Goal: Task Accomplishment & Management: Use online tool/utility

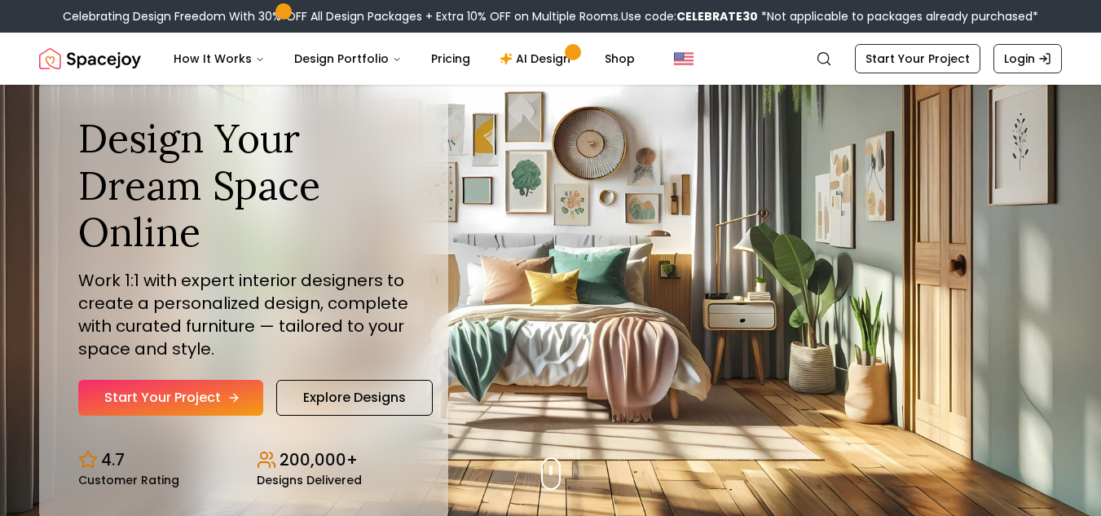
click at [145, 412] on link "Start Your Project" at bounding box center [170, 398] width 185 height 36
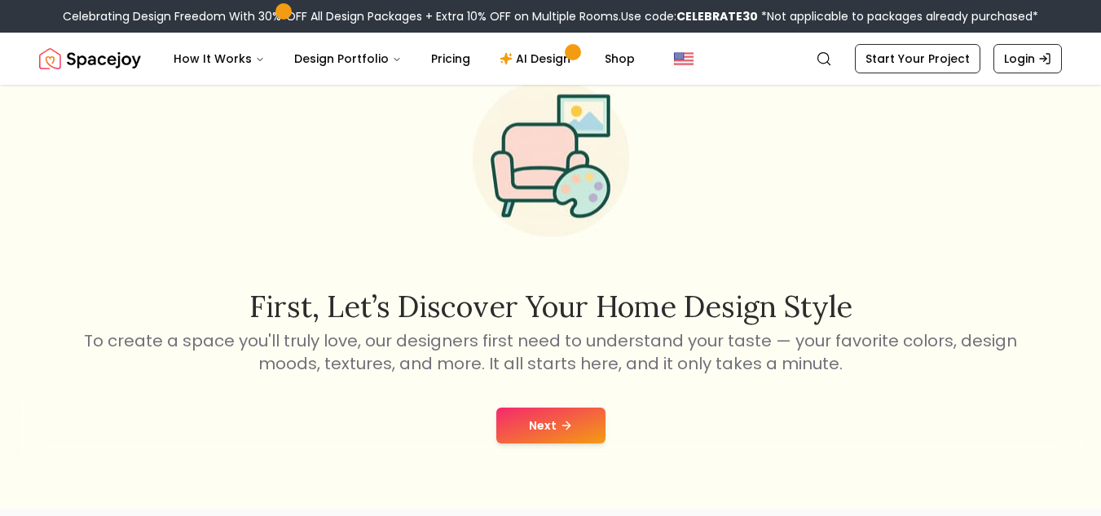
click at [565, 424] on icon at bounding box center [566, 425] width 13 height 13
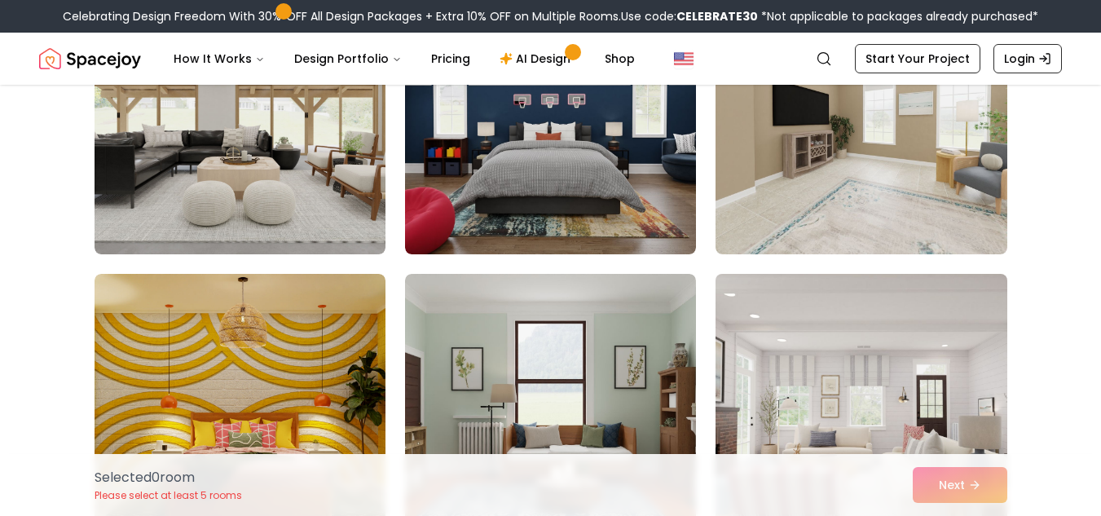
scroll to position [2633, 0]
